Goal: Information Seeking & Learning: Learn about a topic

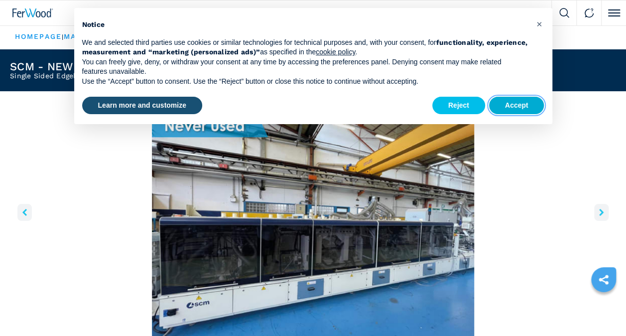
click at [520, 103] on button "Accept" at bounding box center [516, 106] width 55 height 18
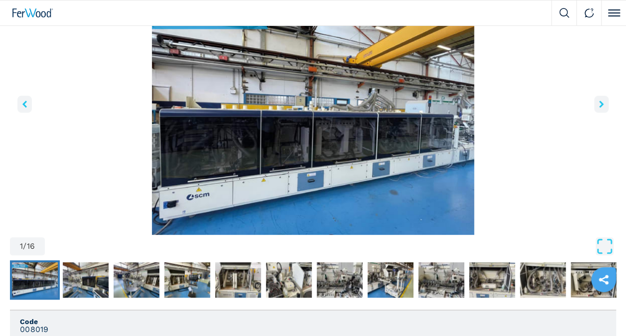
scroll to position [107, 0]
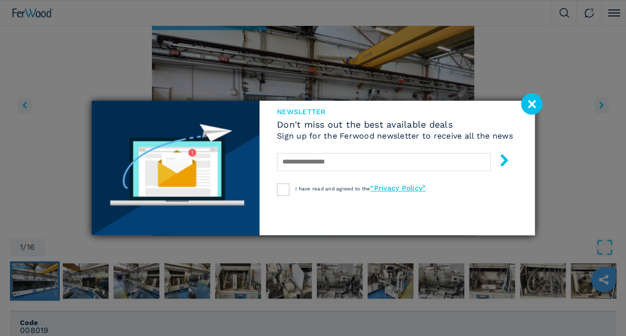
click at [616, 101] on div "newsletter Don't miss out the best available deals Sign up for the Ferwood news…" at bounding box center [313, 168] width 626 height 336
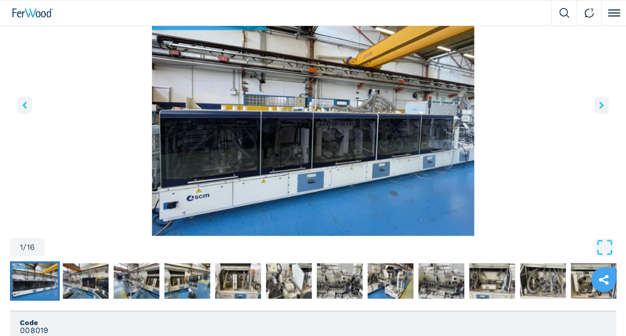
click at [603, 106] on icon "right-button" at bounding box center [601, 105] width 4 height 7
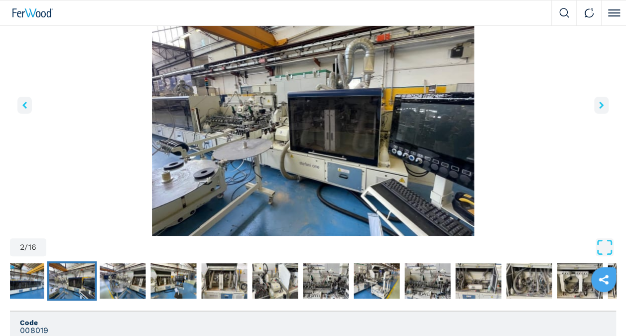
click at [603, 106] on icon "right-button" at bounding box center [601, 105] width 4 height 7
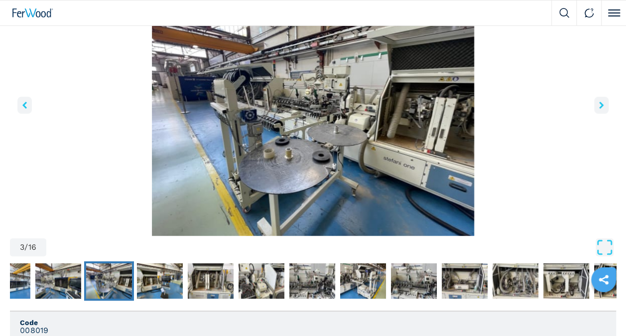
click at [603, 108] on button "right-button" at bounding box center [601, 105] width 14 height 17
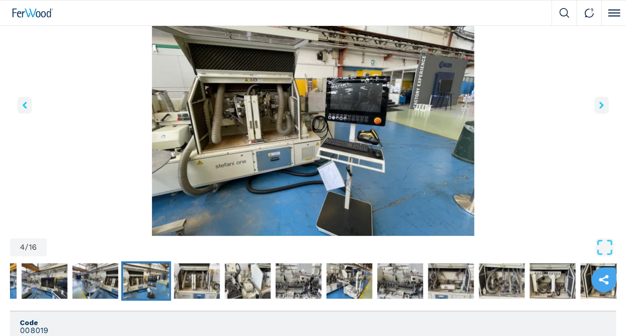
click at [603, 108] on button "right-button" at bounding box center [601, 105] width 14 height 17
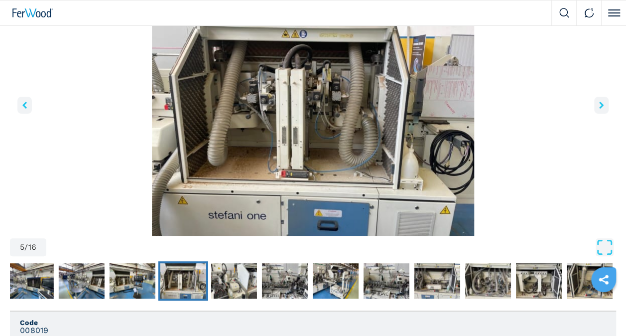
click at [603, 109] on button "right-button" at bounding box center [601, 105] width 14 height 17
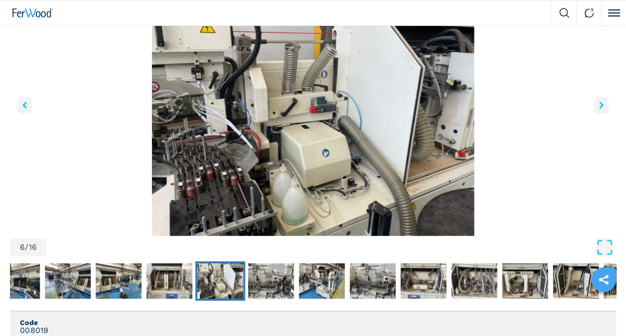
click at [603, 109] on button "right-button" at bounding box center [601, 105] width 14 height 17
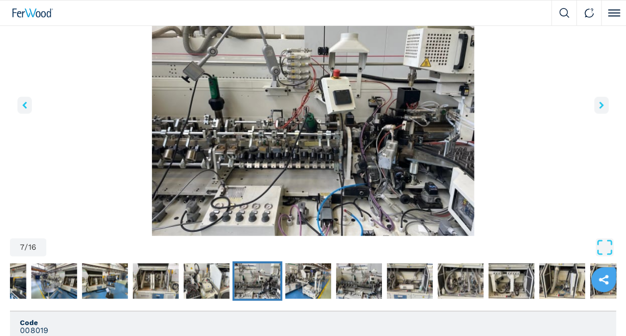
click at [603, 109] on button "right-button" at bounding box center [601, 105] width 14 height 17
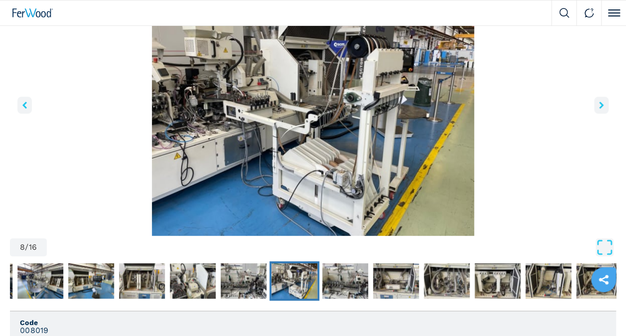
click at [603, 109] on button "right-button" at bounding box center [601, 105] width 14 height 17
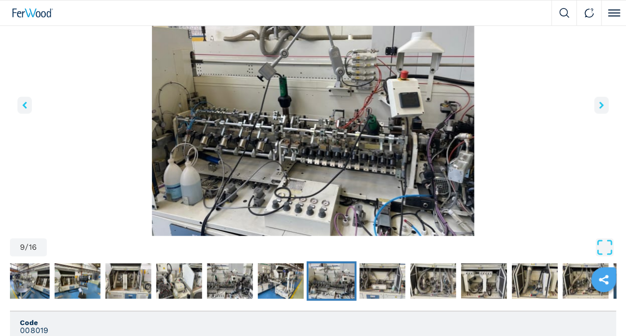
click at [603, 109] on button "right-button" at bounding box center [601, 105] width 14 height 17
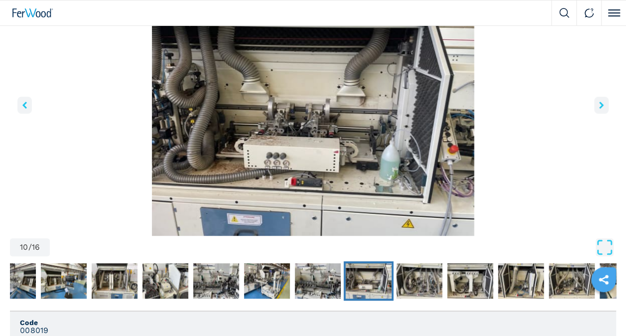
click at [603, 109] on button "right-button" at bounding box center [601, 105] width 14 height 17
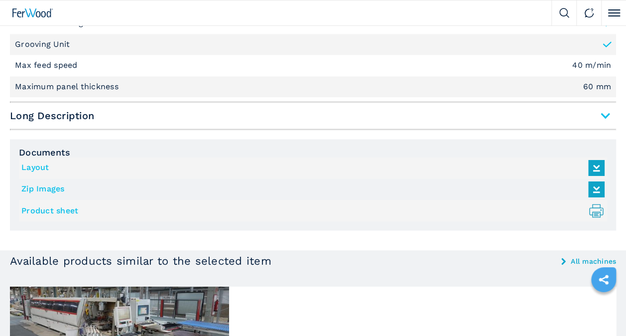
scroll to position [747, 0]
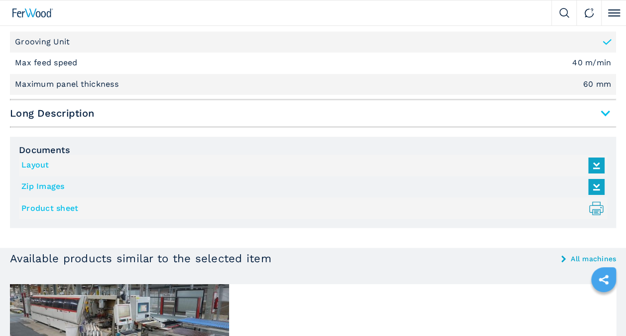
click at [605, 102] on div "Short Description Type of edging Thin edge, Thick edge Gluing System EVA Hotmel…" at bounding box center [313, 24] width 606 height 207
click at [605, 115] on span "Long Description" at bounding box center [313, 113] width 606 height 18
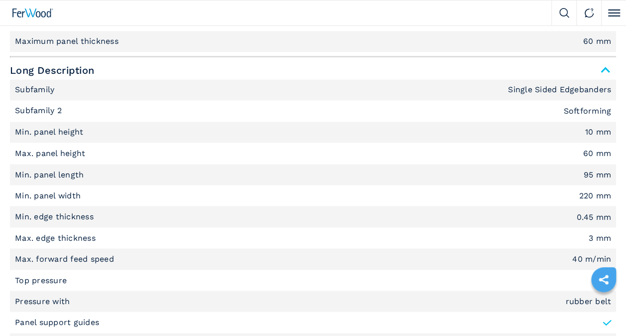
scroll to position [792, 0]
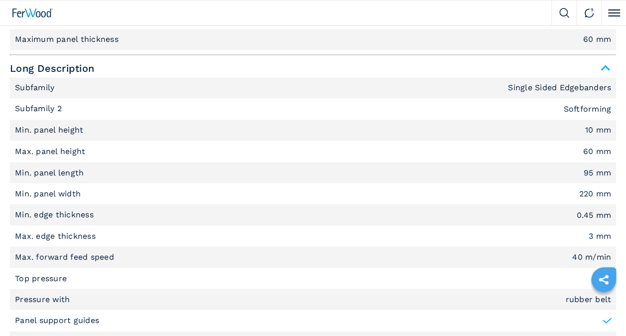
click at [560, 174] on li "Min. panel length 95 mm" at bounding box center [313, 172] width 606 height 21
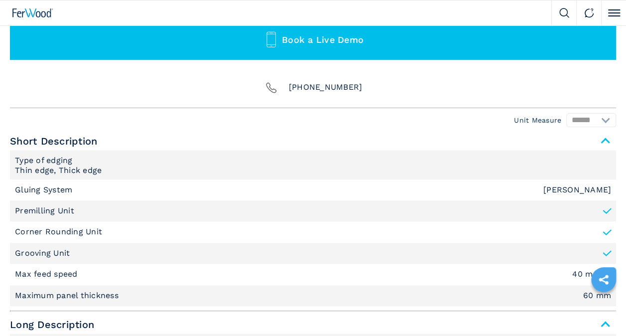
scroll to position [531, 0]
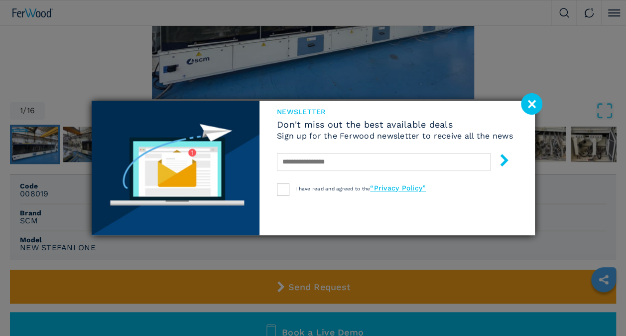
scroll to position [245, 0]
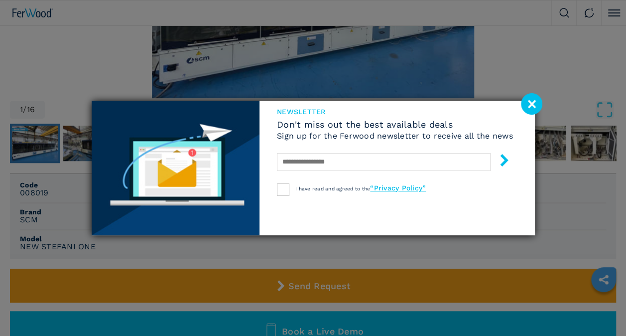
click at [528, 102] on image at bounding box center [531, 103] width 21 height 21
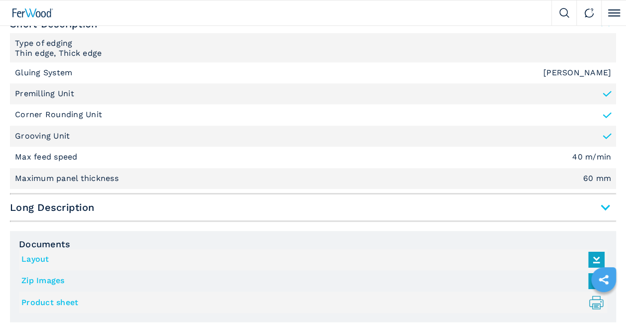
scroll to position [654, 0]
click at [605, 204] on span "Long Description" at bounding box center [313, 207] width 606 height 18
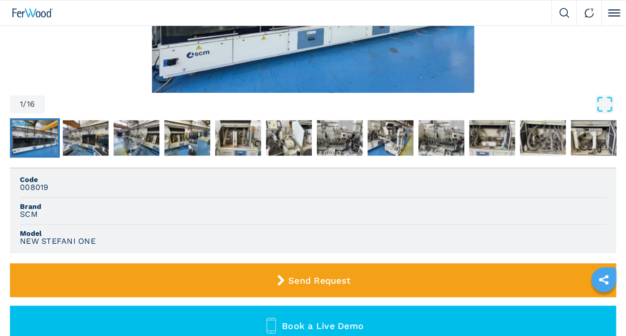
scroll to position [227, 0]
